Goal: Transaction & Acquisition: Purchase product/service

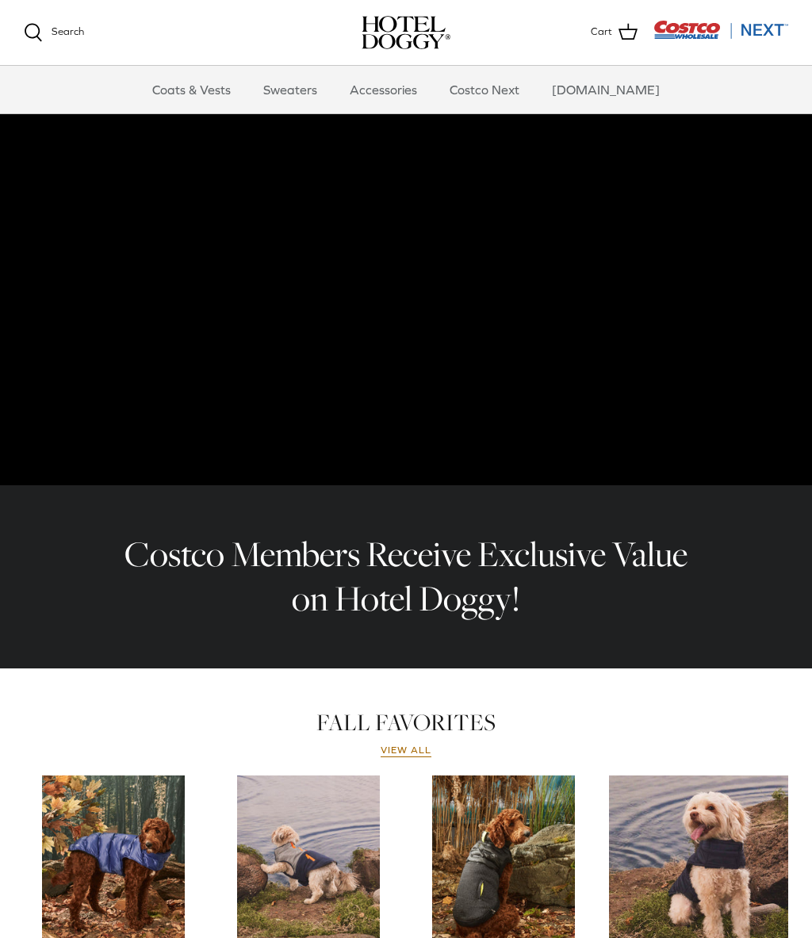
scroll to position [98, 0]
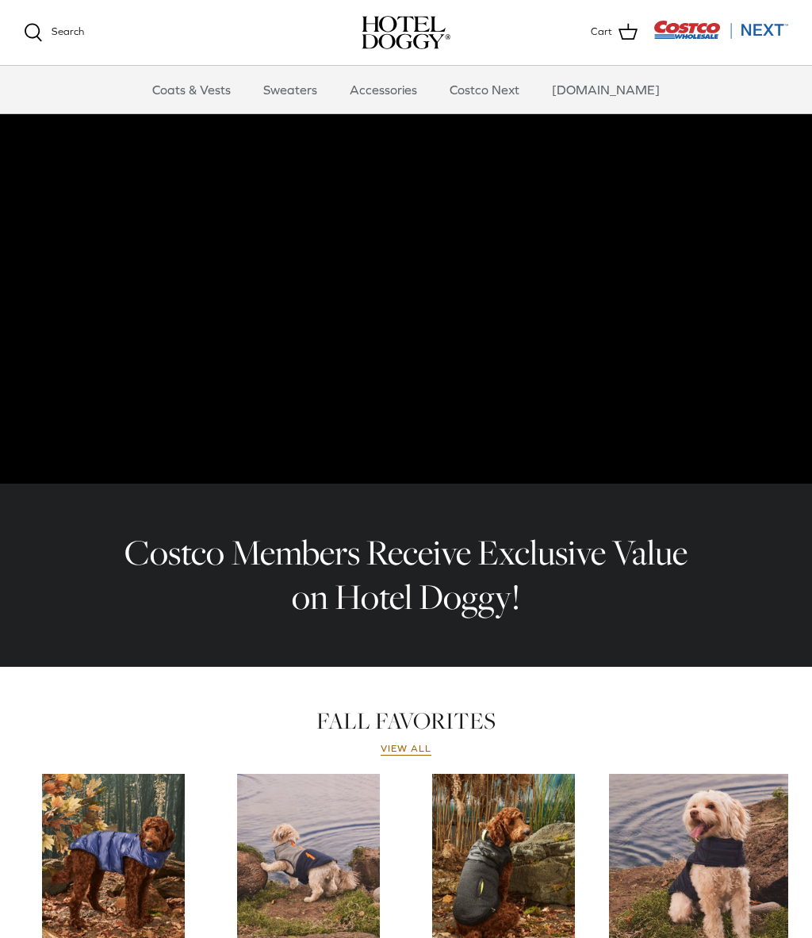
click at [220, 82] on link "Coats & Vests" at bounding box center [191, 90] width 107 height 48
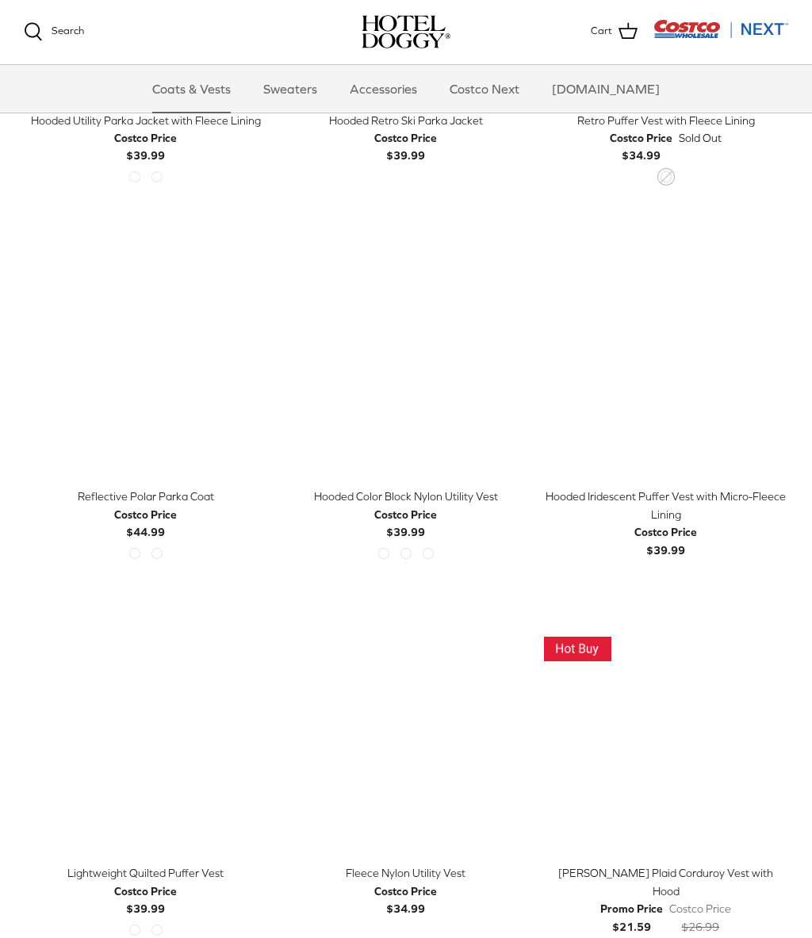
scroll to position [1007, 0]
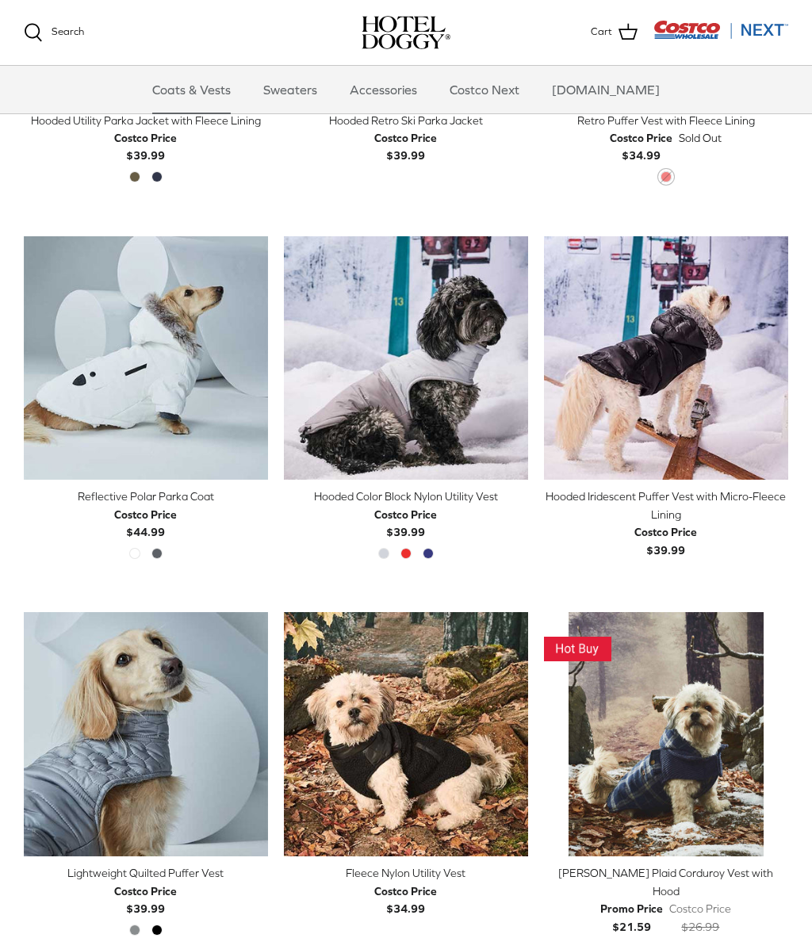
click at [169, 359] on img "Reflective Polar Parka Coat" at bounding box center [146, 358] width 244 height 244
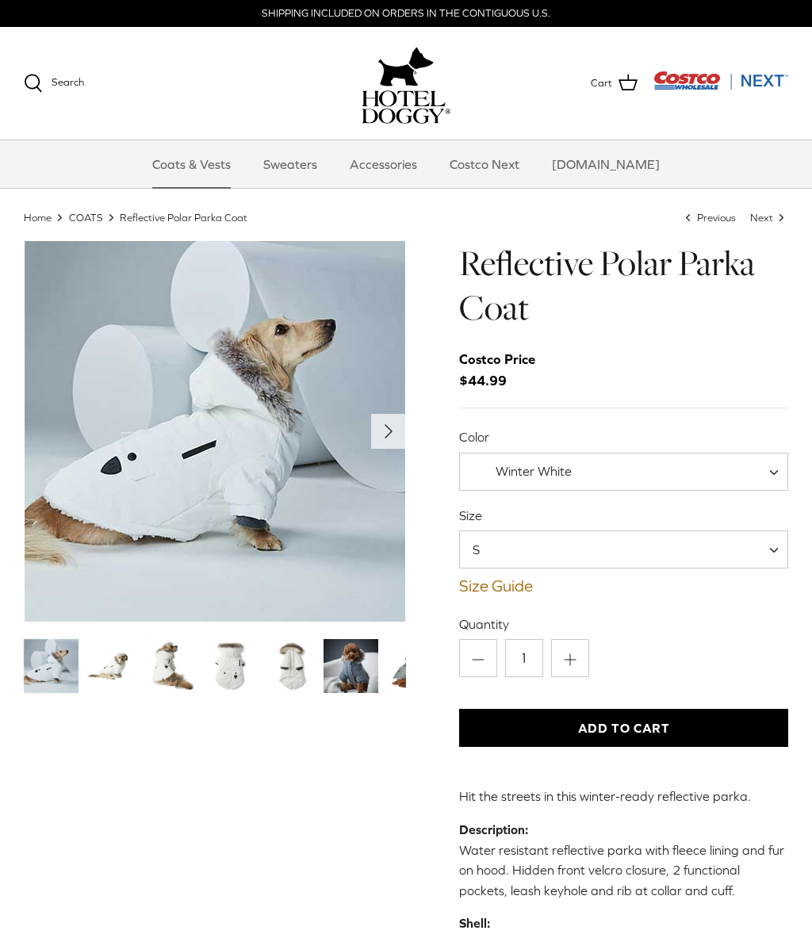
click at [121, 673] on img "Thumbnail Link" at bounding box center [111, 666] width 55 height 55
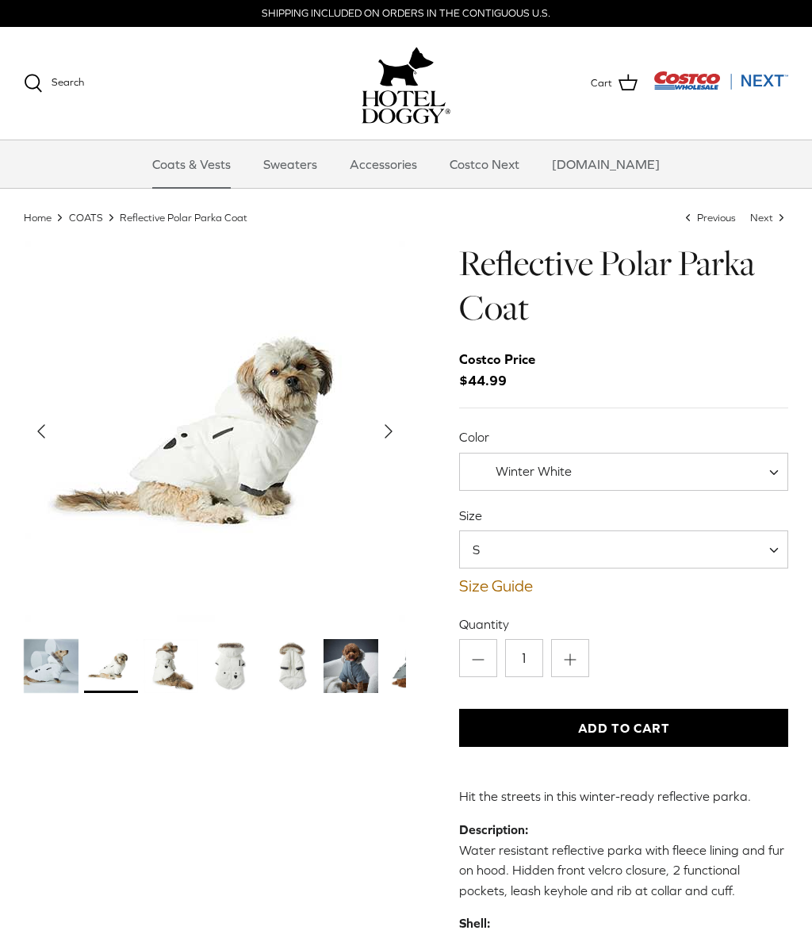
click at [175, 683] on img "Thumbnail Link" at bounding box center [171, 666] width 55 height 55
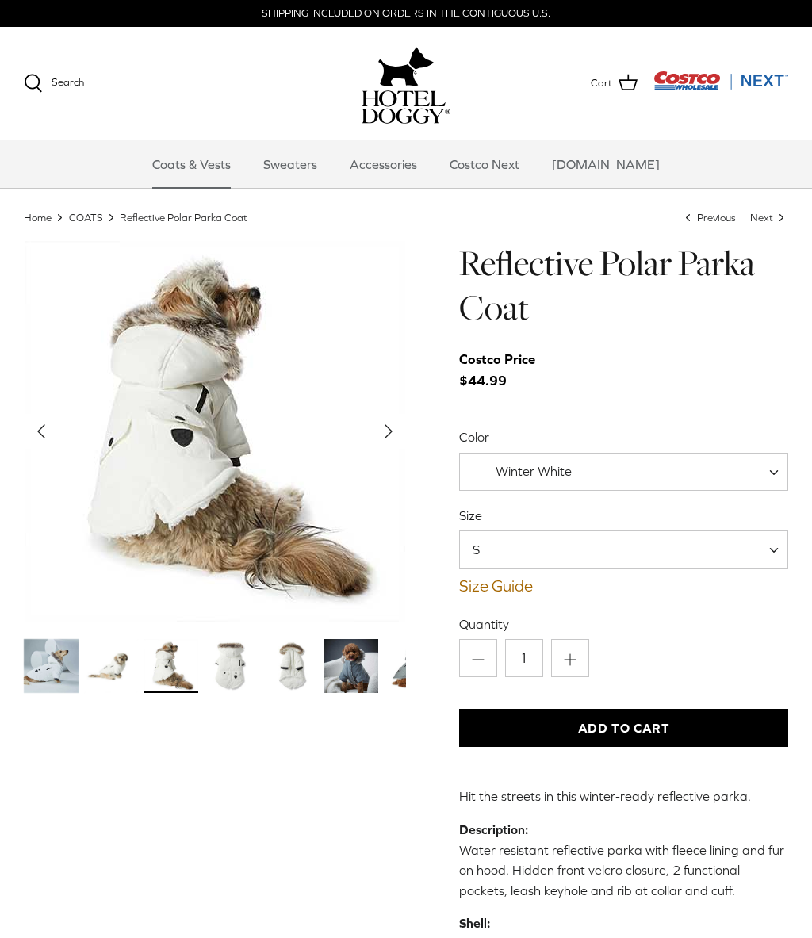
click at [236, 677] on img "Thumbnail Link" at bounding box center [231, 666] width 55 height 55
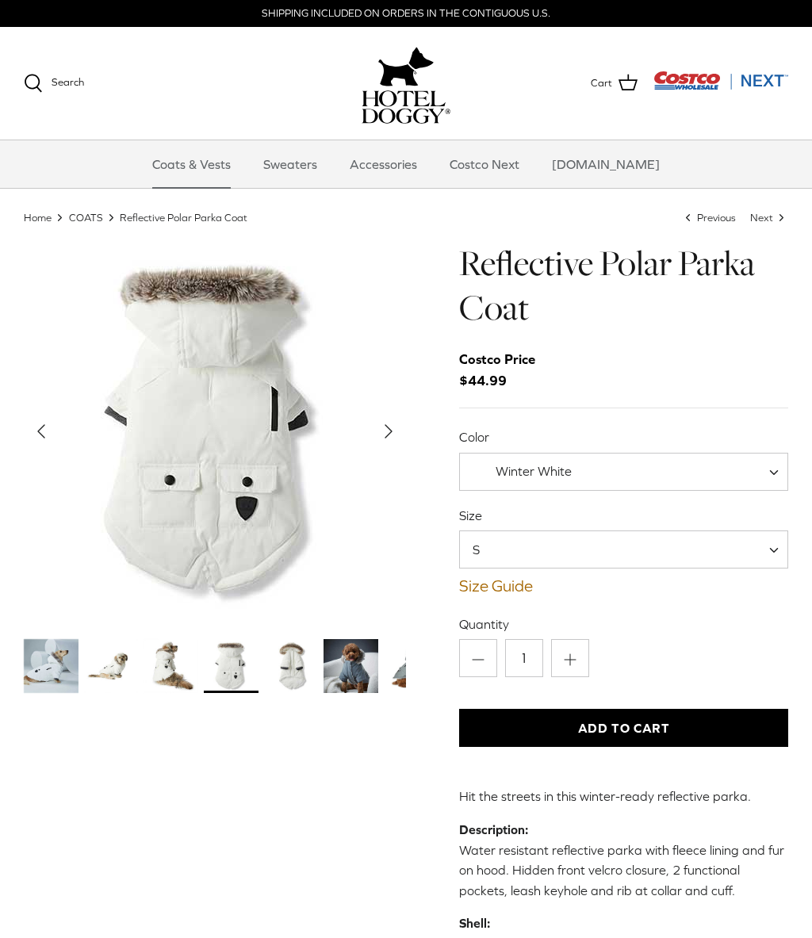
click at [302, 676] on img "Thumbnail Link" at bounding box center [291, 666] width 55 height 55
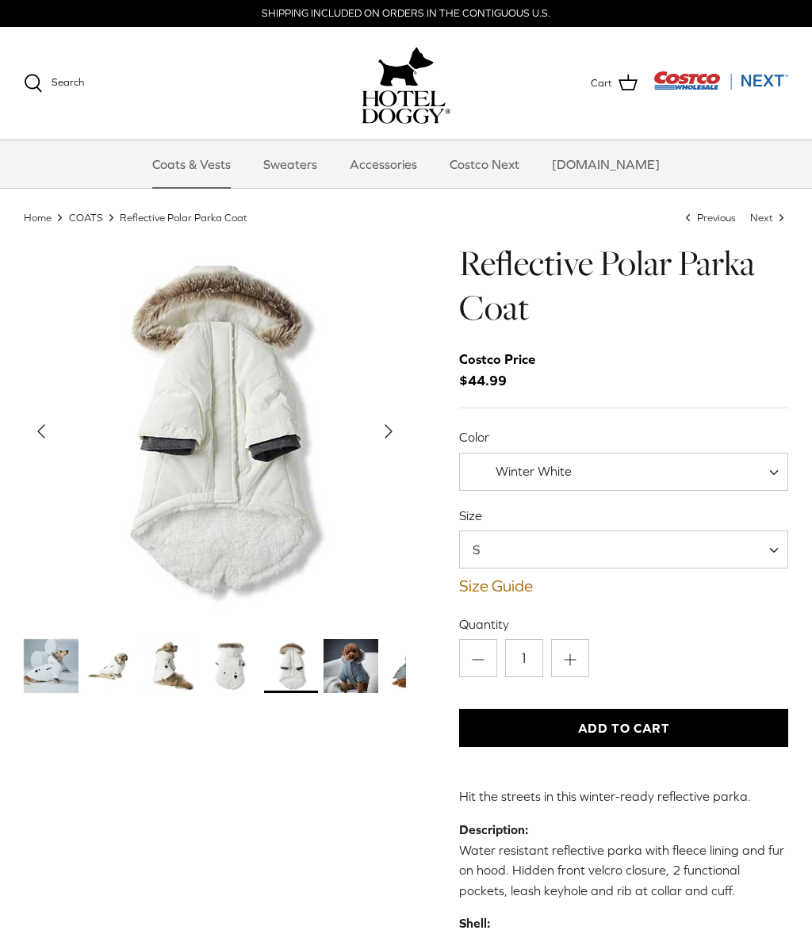
click at [358, 681] on img "Thumbnail Link" at bounding box center [351, 666] width 55 height 55
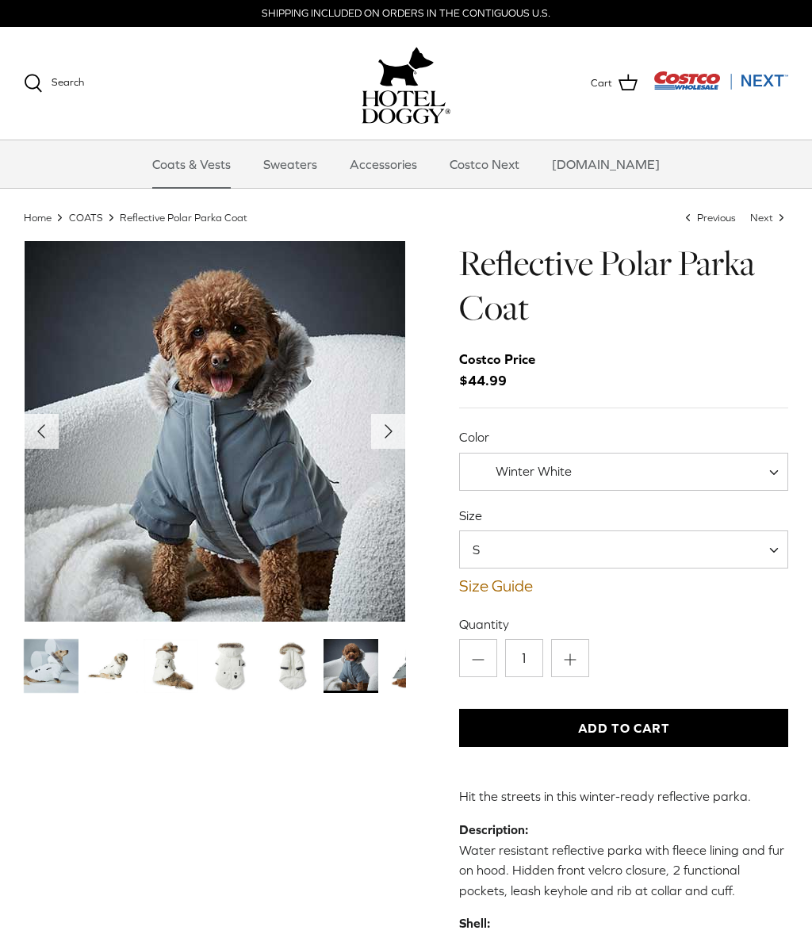
click at [317, 163] on link "Sweaters" at bounding box center [290, 164] width 82 height 48
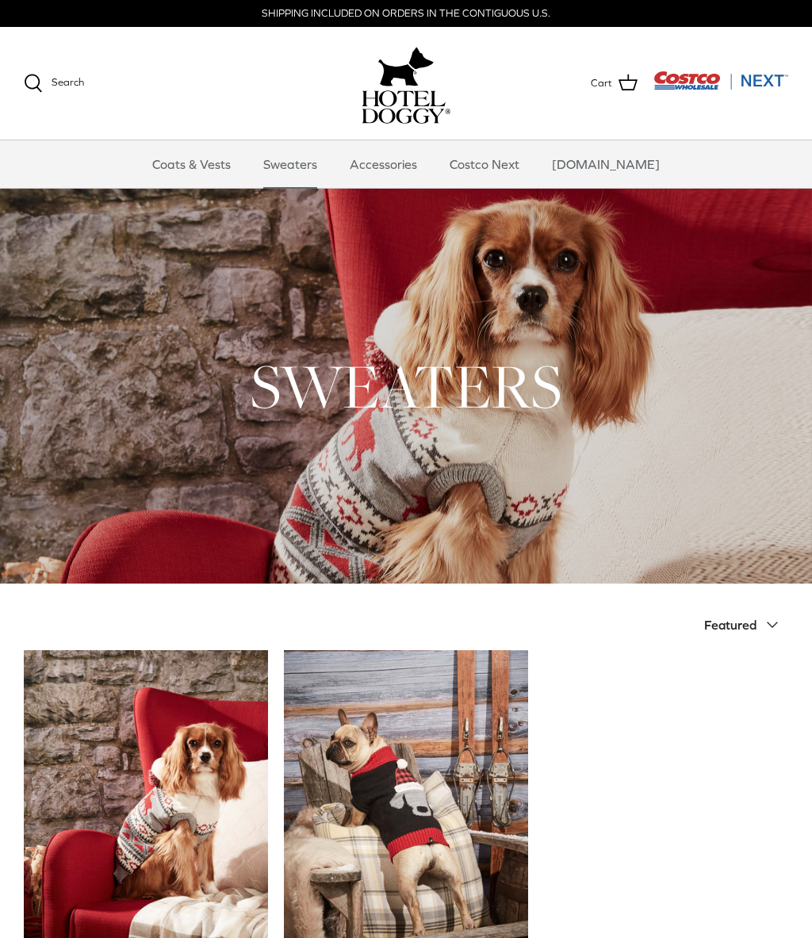
click at [416, 155] on link "Accessories" at bounding box center [384, 164] width 96 height 48
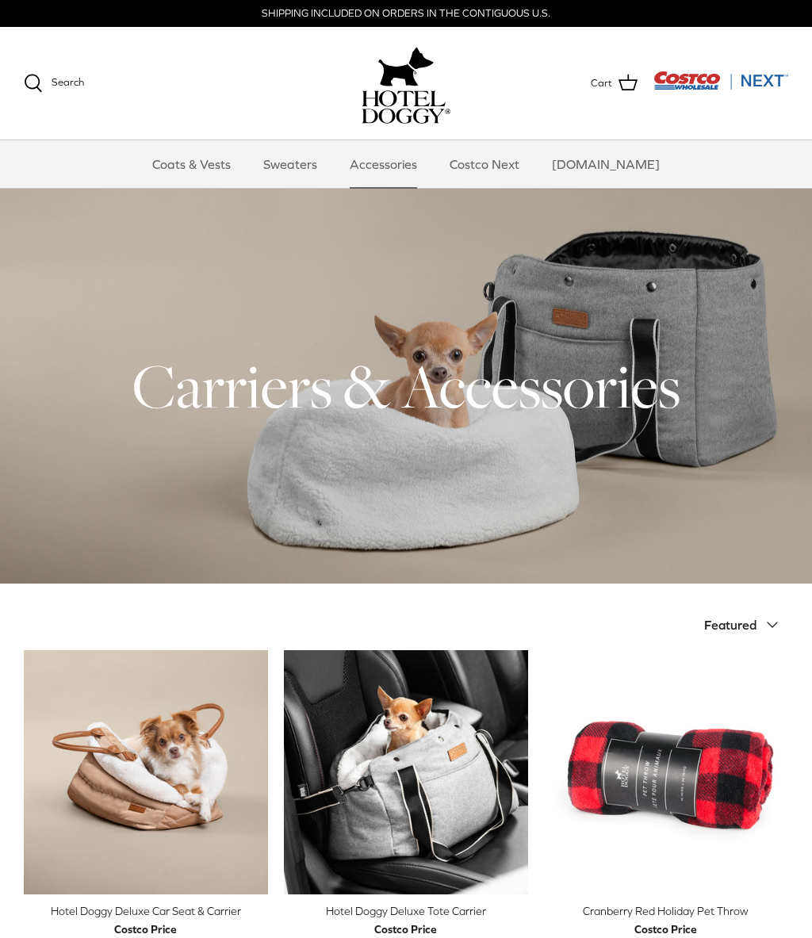
click at [516, 171] on link "Costco Next" at bounding box center [484, 164] width 98 height 48
